Goal: Information Seeking & Learning: Check status

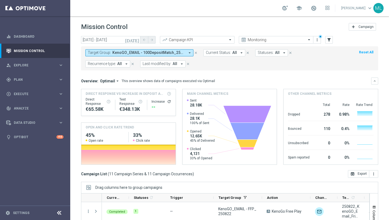
scroll to position [82, 0]
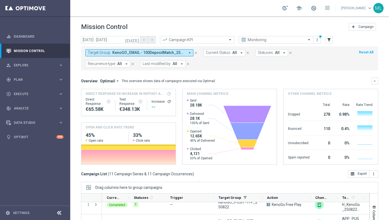
click at [137, 41] on icon "[DATE]" at bounding box center [132, 39] width 15 height 5
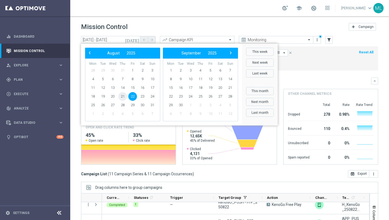
click at [125, 96] on span "21" at bounding box center [122, 96] width 9 height 9
click at [124, 97] on span "21" at bounding box center [122, 96] width 9 height 9
type input "21 Aug 2025 - 21 Aug 2025"
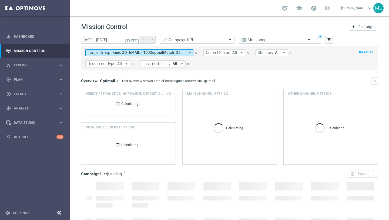
click at [165, 54] on span "KenoGO_EMAIL - 100DepositMatch_250822, KenoGO_EMAIL - 200DepositMatch_250822, K…" at bounding box center [148, 52] width 73 height 5
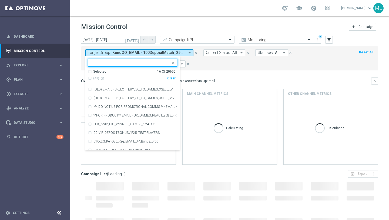
click at [0, 0] on div "Clear" at bounding box center [0, 0] width 0 height 0
click at [133, 63] on input "text" at bounding box center [130, 63] width 79 height 5
type input "25"
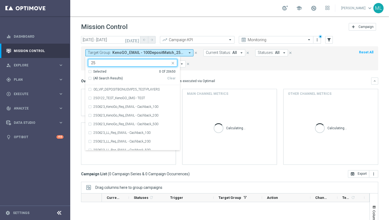
scroll to position [0, 0]
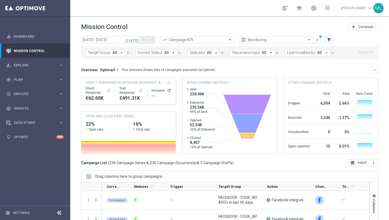
click at [137, 40] on icon "[DATE]" at bounding box center [132, 39] width 15 height 5
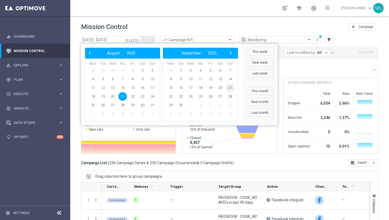
click at [230, 89] on span "21" at bounding box center [230, 87] width 9 height 9
click at [154, 89] on span "21" at bounding box center [152, 87] width 9 height 9
type input "21 Sep 2025 - 21 Sep 2025"
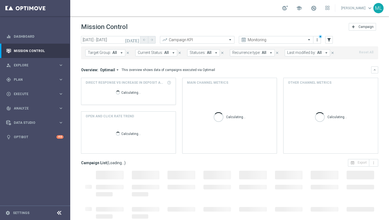
click at [116, 52] on span "All" at bounding box center [114, 52] width 5 height 5
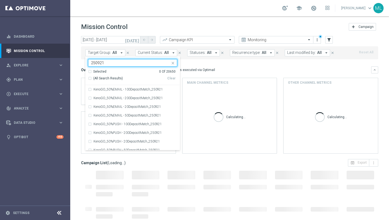
click at [89, 78] on div "(All Search Results)" at bounding box center [127, 78] width 79 height 5
type input "250921"
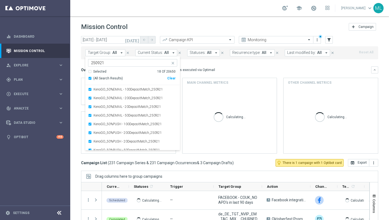
click at [76, 59] on div "today 21 Sep 2025 - 21 Sep 2025 arrow_back arrow_forward Campaign KPI trending_…" at bounding box center [229, 125] width 319 height 179
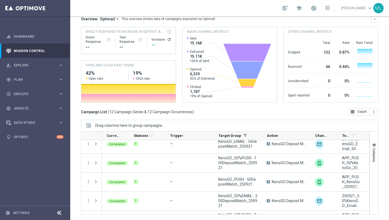
scroll to position [153, 0]
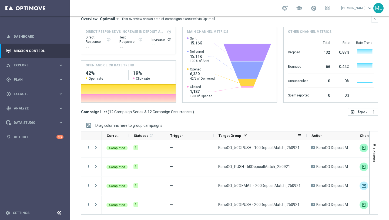
drag, startPoint x: 261, startPoint y: 135, endPoint x: 306, endPoint y: 135, distance: 44.6
click at [306, 135] on div at bounding box center [307, 135] width 2 height 8
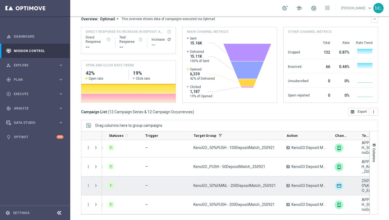
scroll to position [0, 0]
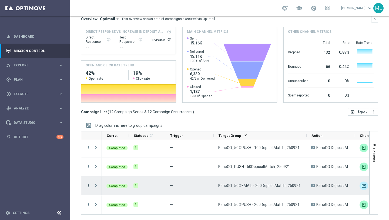
click at [87, 185] on icon "more_vert" at bounding box center [88, 185] width 5 height 5
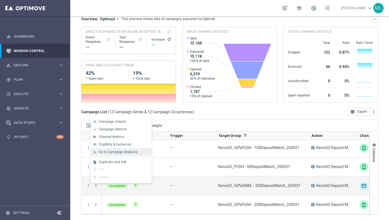
click at [110, 153] on span "Go to Campaign Analysis" at bounding box center [118, 152] width 39 height 4
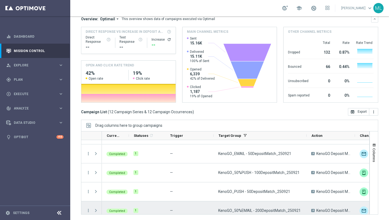
scroll to position [127, 0]
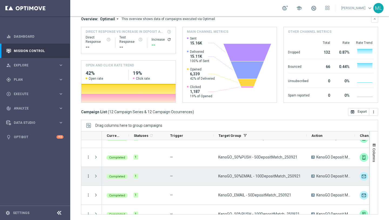
click at [88, 175] on icon "more_vert" at bounding box center [88, 175] width 5 height 5
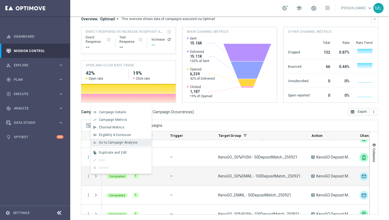
click at [112, 144] on span "Go to Campaign Analysis" at bounding box center [118, 142] width 39 height 4
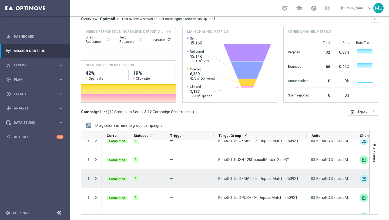
click at [89, 178] on icon "more_vert" at bounding box center [88, 178] width 5 height 5
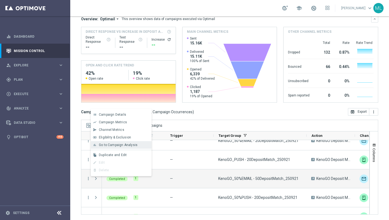
click at [109, 147] on div "bar_chart Go to Campaign Analysis" at bounding box center [121, 145] width 61 height 8
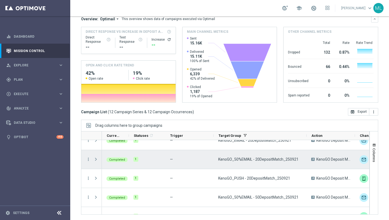
scroll to position [0, 0]
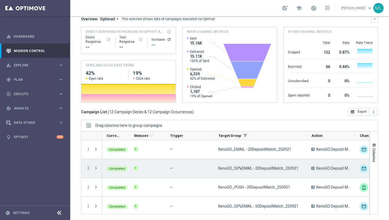
click at [88, 169] on icon "more_vert" at bounding box center [88, 167] width 5 height 5
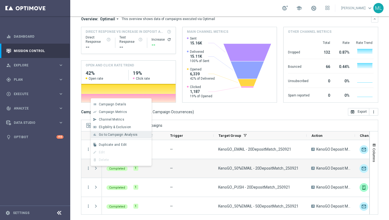
click at [110, 135] on span "Go to Campaign Analysis" at bounding box center [118, 134] width 39 height 4
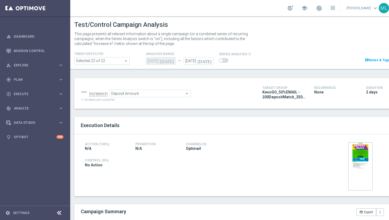
click at [149, 95] on span "Deposit Amount" at bounding box center [150, 93] width 81 height 7
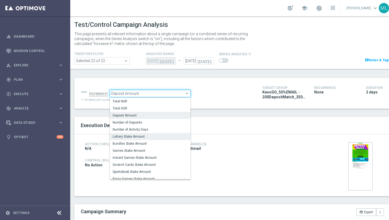
click at [144, 135] on span "Lottery Stake Amount" at bounding box center [150, 136] width 75 height 4
type input "Lottery Stake Amount"
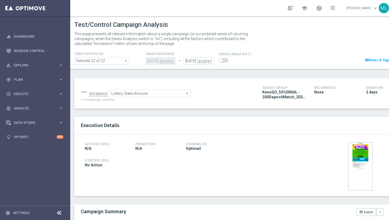
click at [210, 61] on icon "[DATE]" at bounding box center [206, 60] width 16 height 6
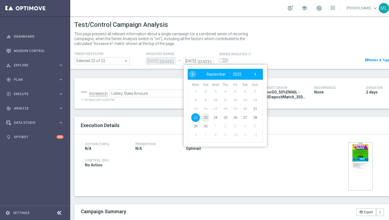
click at [208, 119] on span "23" at bounding box center [205, 117] width 9 height 9
type input "23 Sep 2025"
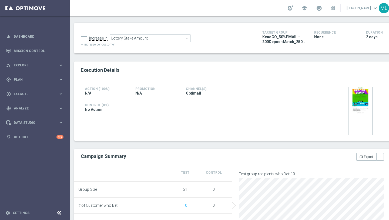
scroll to position [71, 0]
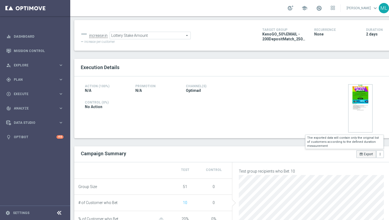
click at [360, 154] on icon "open_in_browser" at bounding box center [362, 154] width 4 height 4
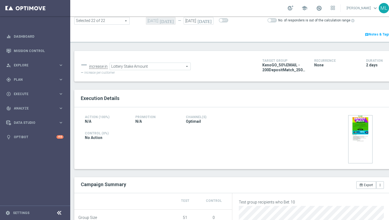
scroll to position [37, 0]
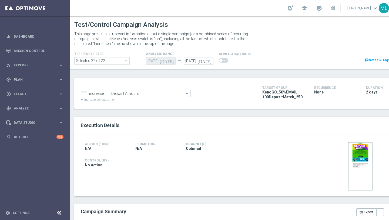
click at [174, 94] on span "Deposit Amount" at bounding box center [150, 93] width 81 height 7
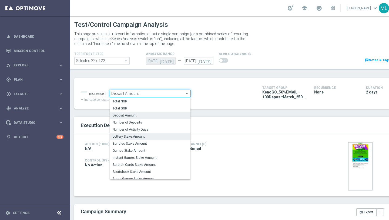
click at [147, 139] on label "Lottery Stake Amount" at bounding box center [150, 136] width 81 height 7
type input "Lottery Stake Amount"
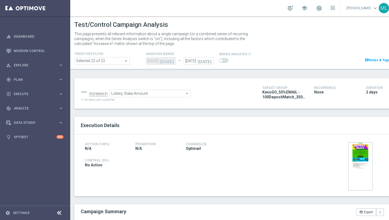
click at [209, 61] on icon "[DATE]" at bounding box center [206, 60] width 16 height 6
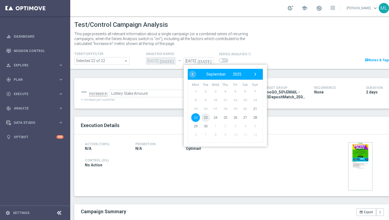
click at [206, 116] on span "23" at bounding box center [205, 117] width 9 height 9
type input "23 Sep 2025"
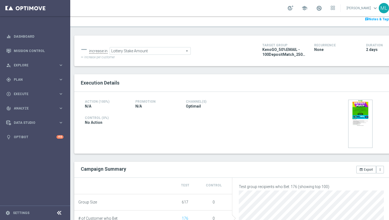
scroll to position [56, 0]
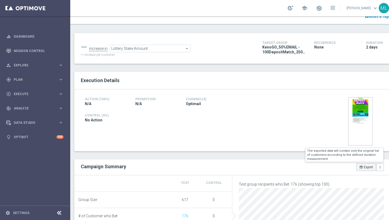
click at [360, 166] on icon "open_in_browser" at bounding box center [362, 167] width 4 height 4
click at [363, 168] on icon "open_in_browser" at bounding box center [362, 167] width 4 height 4
click at [242, 77] on h2 "Execution Details" at bounding box center [232, 80] width 303 height 6
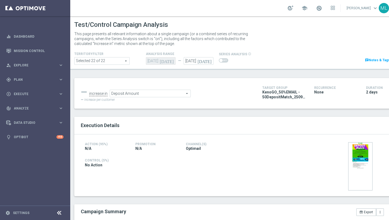
click at [211, 61] on icon "[DATE]" at bounding box center [206, 60] width 16 height 6
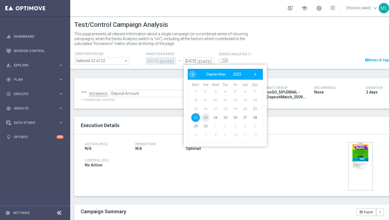
click at [205, 119] on span "23" at bounding box center [205, 117] width 9 height 9
type input "[DATE]"
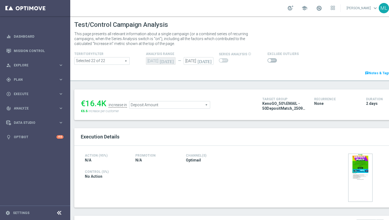
click at [196, 107] on span "Deposit Amount" at bounding box center [169, 104] width 81 height 7
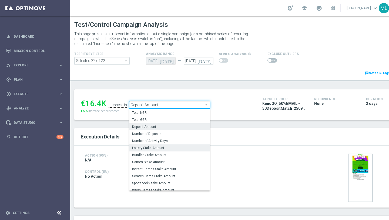
click at [171, 147] on span "Lottery Stake Amount" at bounding box center [169, 147] width 75 height 4
type input "Lottery Stake Amount"
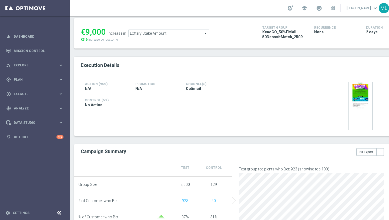
scroll to position [72, 0]
click at [359, 152] on button "open_in_browser Export" at bounding box center [367, 152] width 20 height 8
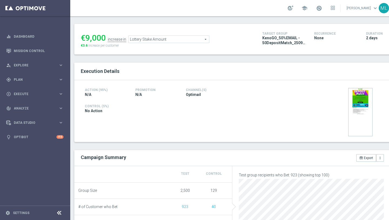
scroll to position [0, 0]
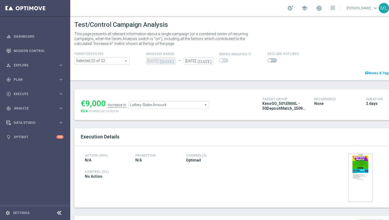
click at [244, 148] on div "Action (95%) N/A Promotion N/A Channel(s) Optimail Control (5%) No Action" at bounding box center [232, 176] width 316 height 62
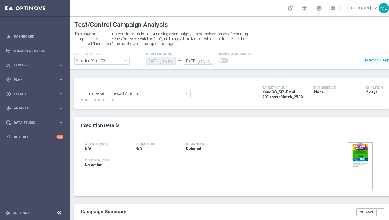
click at [208, 61] on icon "[DATE]" at bounding box center [206, 60] width 16 height 6
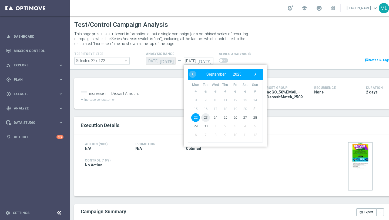
click at [204, 116] on span "23" at bounding box center [205, 117] width 9 height 9
type input "23 Sep 2025"
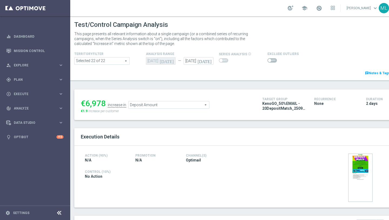
click at [198, 104] on span "Deposit Amount" at bounding box center [169, 104] width 81 height 7
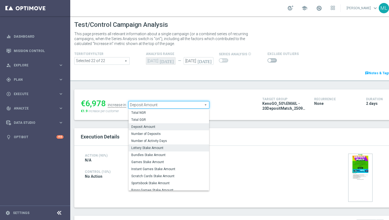
click at [171, 145] on span "Lottery Stake Amount" at bounding box center [168, 147] width 75 height 4
type input "Lottery Stake Amount"
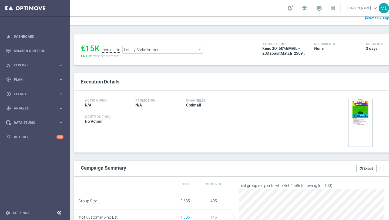
scroll to position [55, 0]
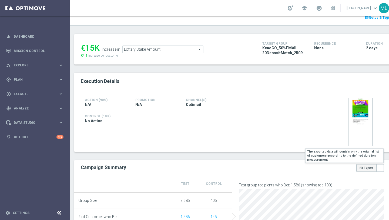
click at [367, 169] on button "open_in_browser Export" at bounding box center [367, 168] width 20 height 8
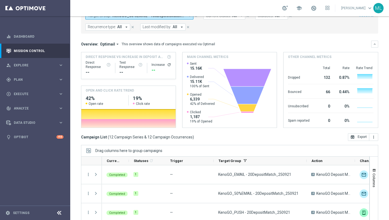
scroll to position [62, 0]
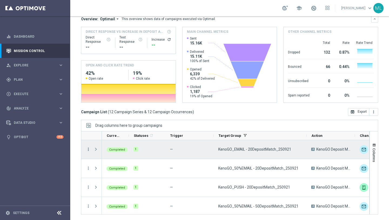
click at [89, 150] on icon "more_vert" at bounding box center [88, 149] width 5 height 5
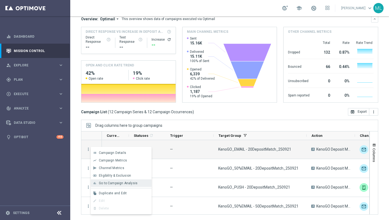
click at [111, 182] on span "Go to Campaign Analysis" at bounding box center [118, 183] width 39 height 4
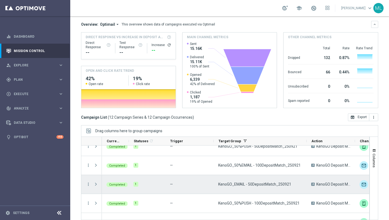
scroll to position [103, 0]
click at [90, 185] on icon "more_vert" at bounding box center [88, 183] width 5 height 5
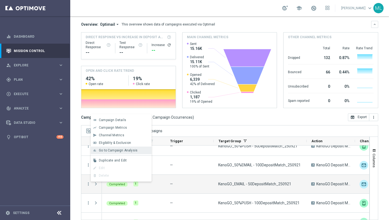
click at [115, 149] on span "Go to Campaign Analysis" at bounding box center [118, 150] width 39 height 4
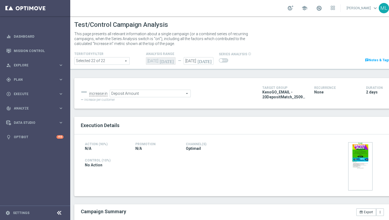
click at [209, 61] on icon "[DATE]" at bounding box center [206, 60] width 16 height 6
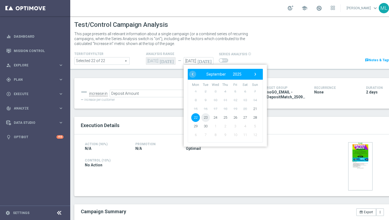
click at [204, 116] on span "23" at bounding box center [205, 117] width 9 height 9
type input "[DATE]"
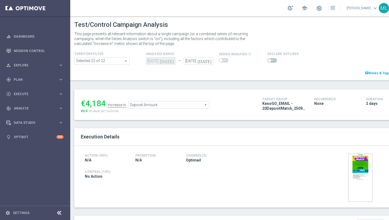
click at [199, 104] on span "Deposit Amount" at bounding box center [169, 104] width 81 height 7
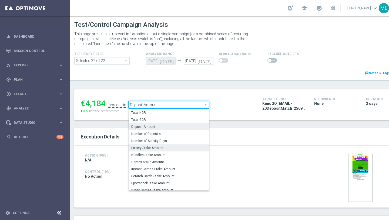
click at [165, 148] on span "Lottery Stake Amount" at bounding box center [168, 147] width 75 height 4
type input "Lottery Stake Amount"
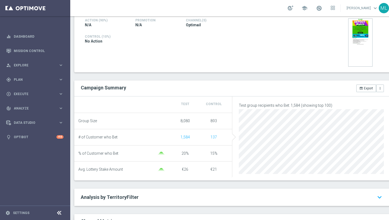
scroll to position [136, 0]
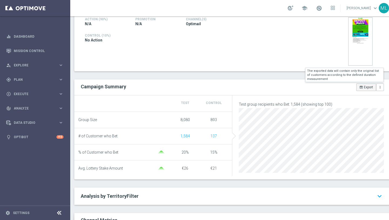
click at [360, 89] on button "open_in_browser Export" at bounding box center [367, 87] width 20 height 8
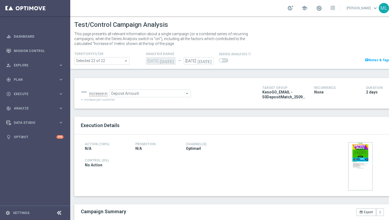
click at [211, 61] on icon "[DATE]" at bounding box center [206, 60] width 16 height 6
type input "[DATE]"
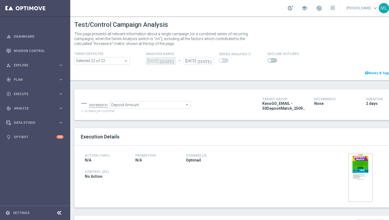
click at [151, 105] on span "Deposit Amount" at bounding box center [150, 104] width 81 height 7
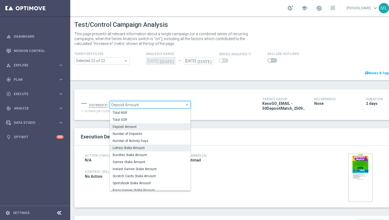
click at [146, 147] on span "Lottery Stake Amount" at bounding box center [150, 147] width 75 height 4
type input "Lottery Stake Amount"
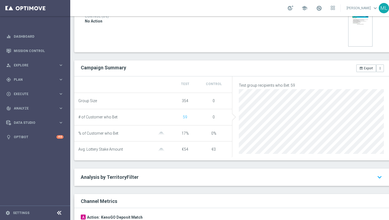
scroll to position [146, 0]
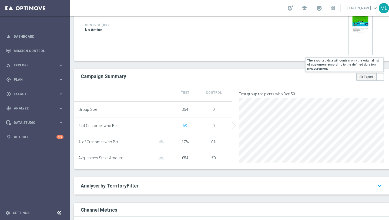
click at [362, 78] on icon "open_in_browser" at bounding box center [362, 77] width 4 height 4
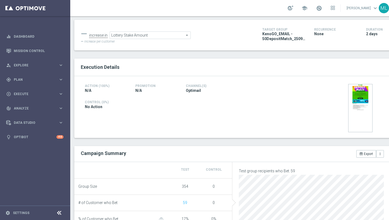
scroll to position [0, 0]
